Goal: Transaction & Acquisition: Purchase product/service

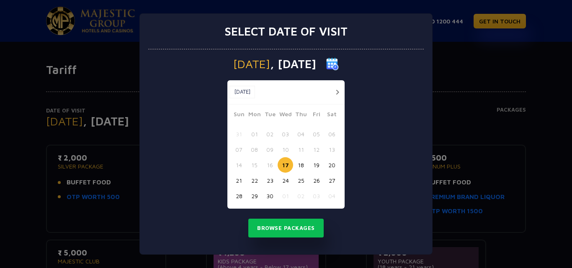
click at [454, 56] on div "Select date of visit [DATE] [DATE] [DATE] Sun Mon Tue Wed Thu Fri Sat 31 01 02 …" at bounding box center [286, 134] width 572 height 268
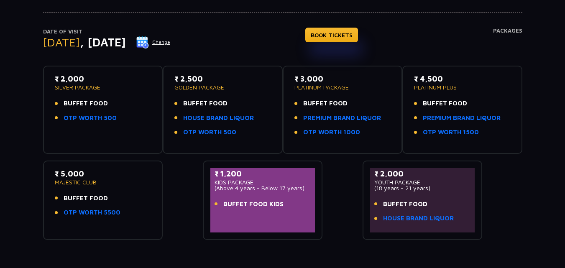
scroll to position [78, 0]
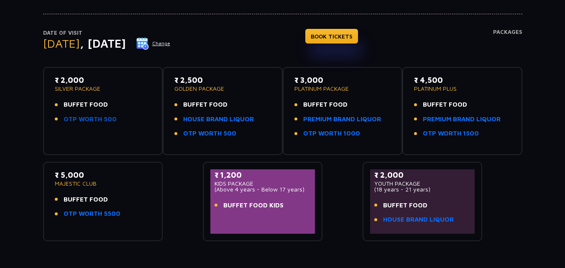
click at [93, 120] on link "OTP WORTH 500" at bounding box center [90, 120] width 53 height 10
click at [244, 121] on link "HOUSE BRAND LIQUOR" at bounding box center [218, 120] width 71 height 10
click at [312, 87] on p "PLATINUM PACKAGE" at bounding box center [343, 89] width 97 height 6
click at [303, 80] on p "₹ 3,000" at bounding box center [343, 79] width 97 height 11
click at [171, 46] on button "Change" at bounding box center [153, 43] width 35 height 13
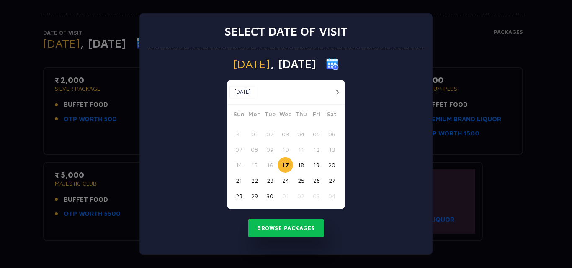
click at [339, 91] on button "button" at bounding box center [337, 92] width 10 height 10
click at [267, 151] on button "07" at bounding box center [269, 149] width 15 height 15
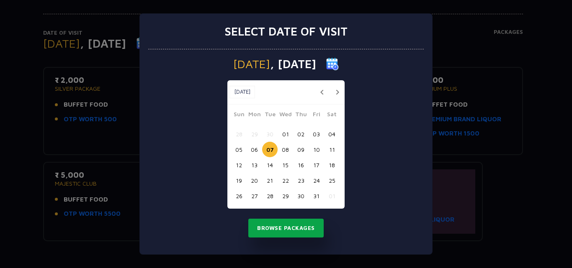
click at [281, 230] on button "Browse Packages" at bounding box center [285, 228] width 75 height 19
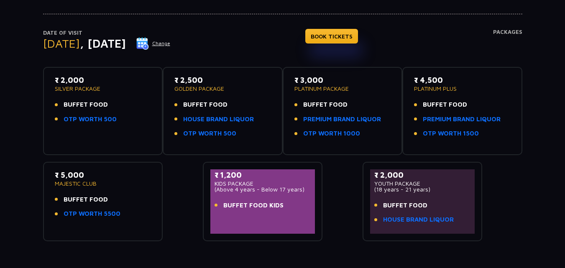
click at [512, 29] on h4 "Packages" at bounding box center [507, 44] width 29 height 30
click at [364, 118] on link "PREMIUM BRAND LIQUOR" at bounding box center [342, 120] width 78 height 10
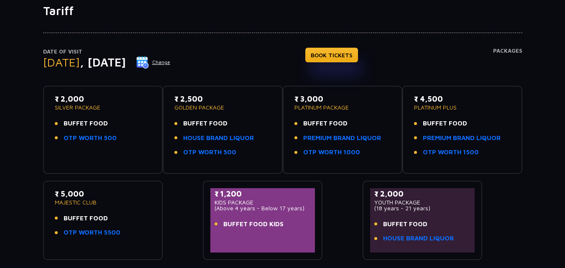
scroll to position [58, 0]
